Goal: Navigation & Orientation: Understand site structure

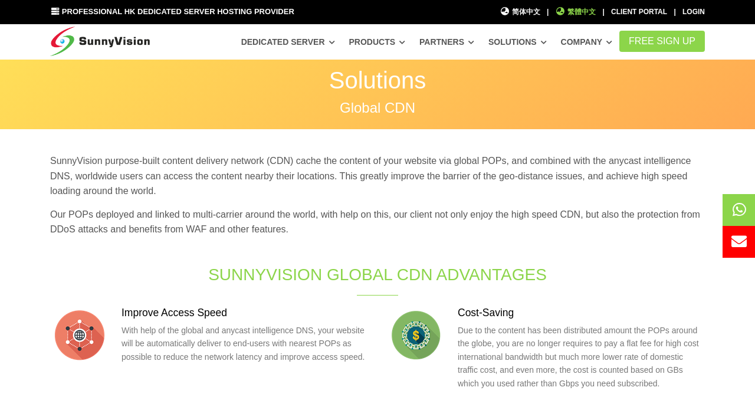
click at [564, 12] on icon at bounding box center [560, 11] width 11 height 8
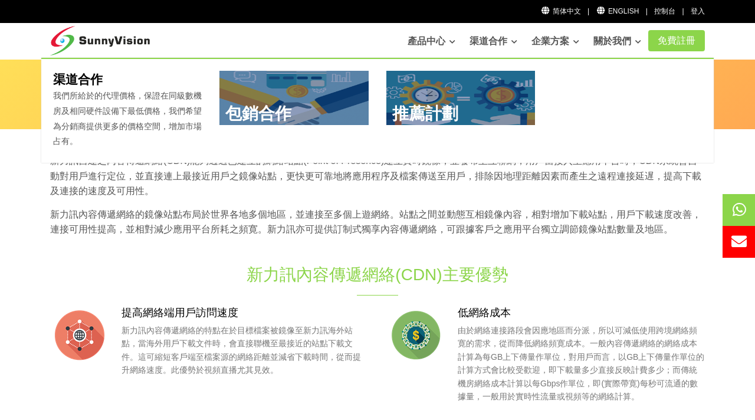
click at [473, 43] on link "渠道合作" at bounding box center [493, 41] width 48 height 24
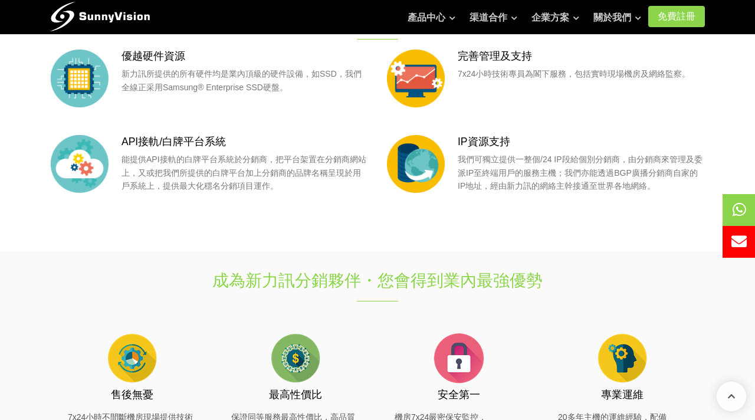
scroll to position [393, 0]
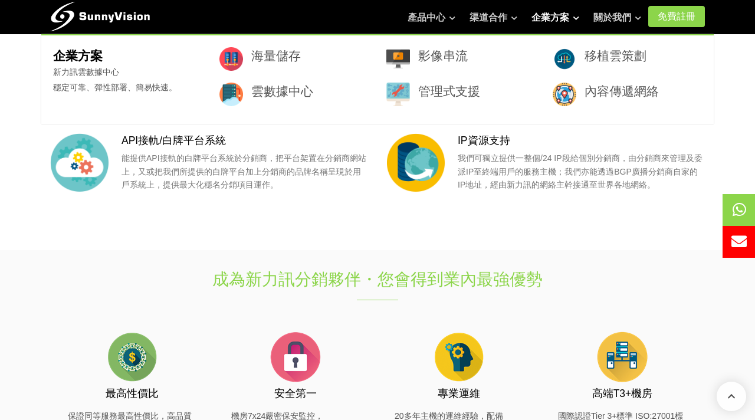
click at [545, 16] on link "企業方案" at bounding box center [555, 18] width 48 height 24
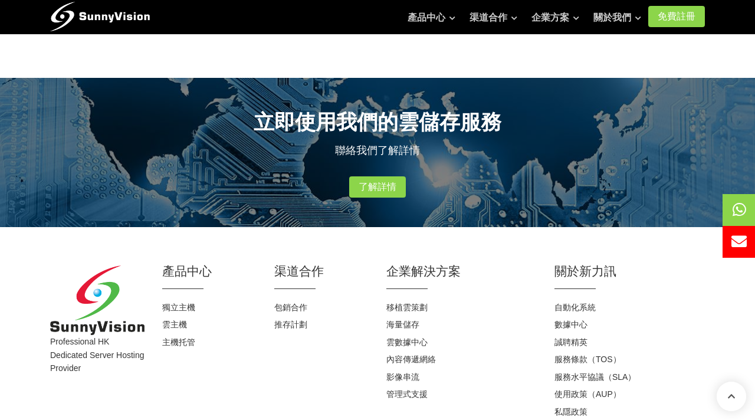
scroll to position [664, 0]
